Goal: Task Accomplishment & Management: Complete application form

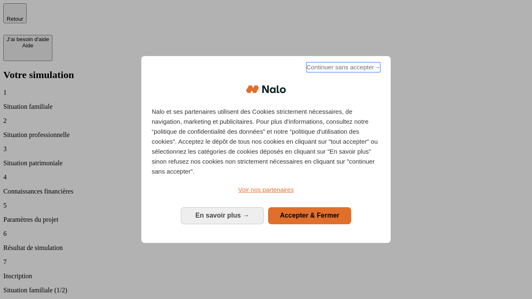
click at [342, 69] on span "Continuer sans accepter →" at bounding box center [343, 67] width 74 height 10
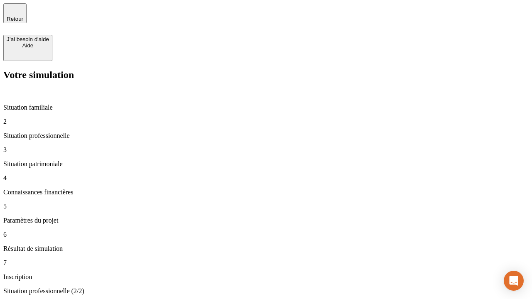
type input "30 000"
type input "1 000"
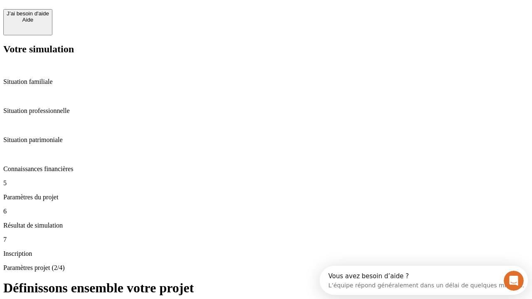
scroll to position [16, 0]
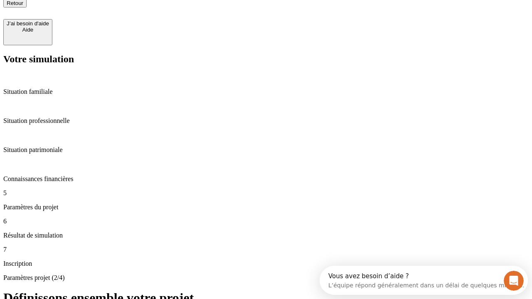
type input "40"
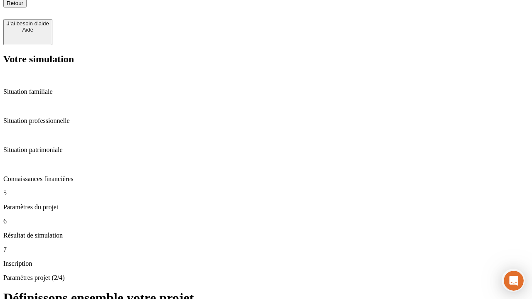
type input "64"
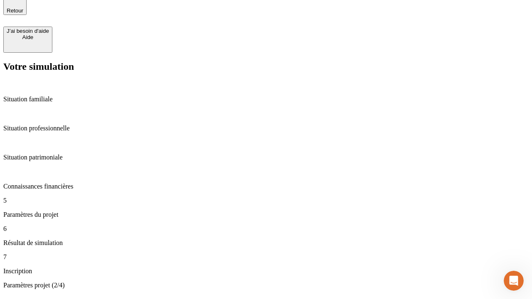
type input "200 000"
type input "640"
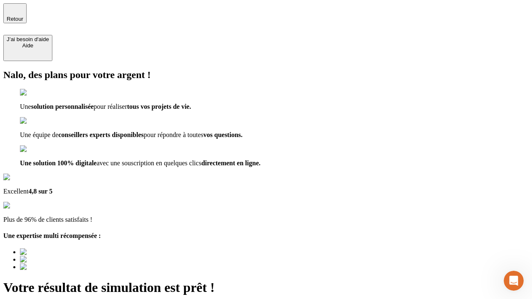
type input "[EMAIL_ADDRESS][DOMAIN_NAME]"
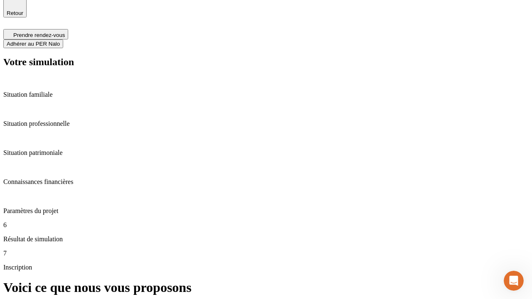
click at [60, 41] on span "Adhérer au PER Nalo" at bounding box center [33, 44] width 53 height 6
